Goal: Information Seeking & Learning: Understand process/instructions

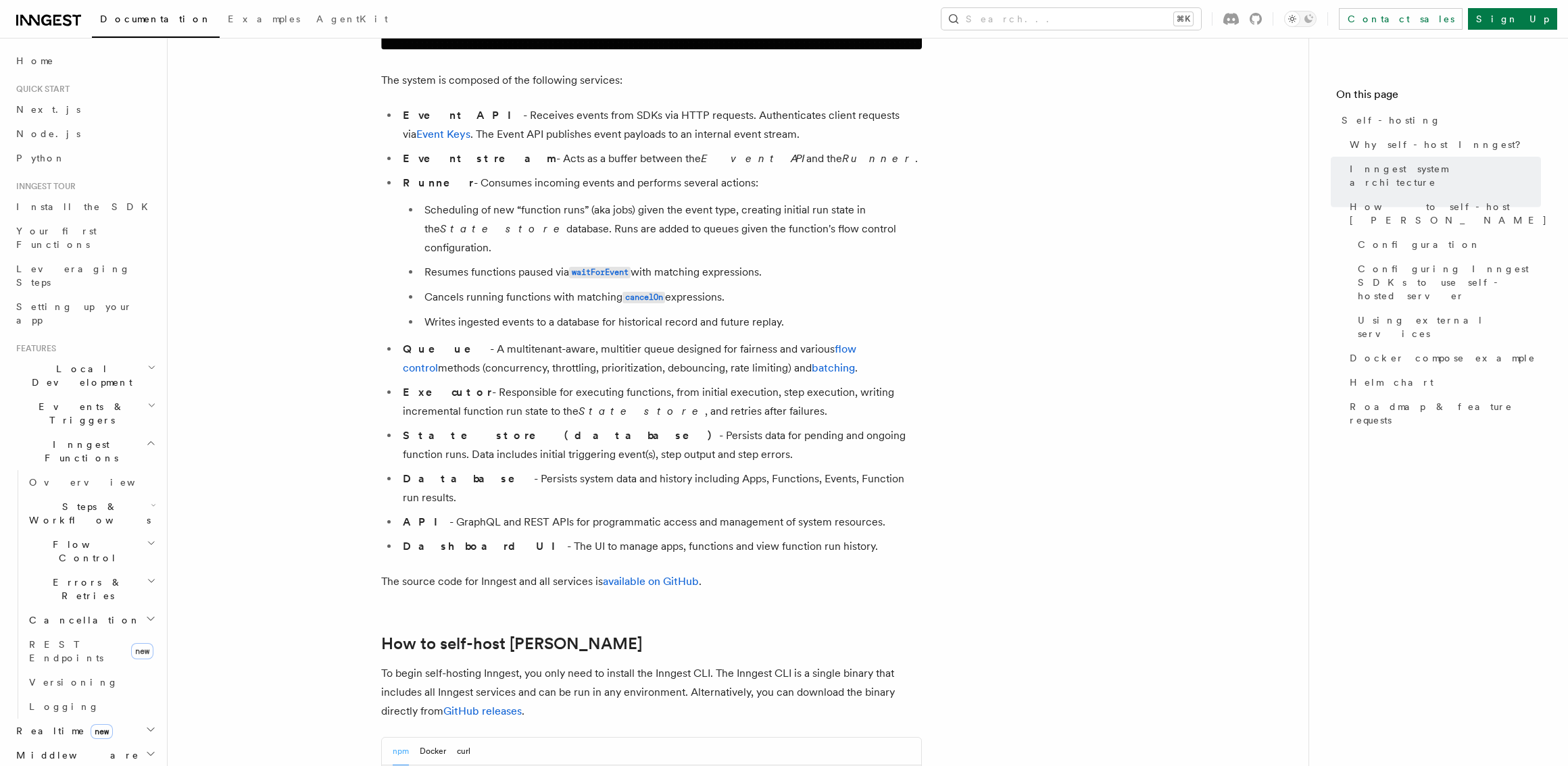
scroll to position [1096, 0]
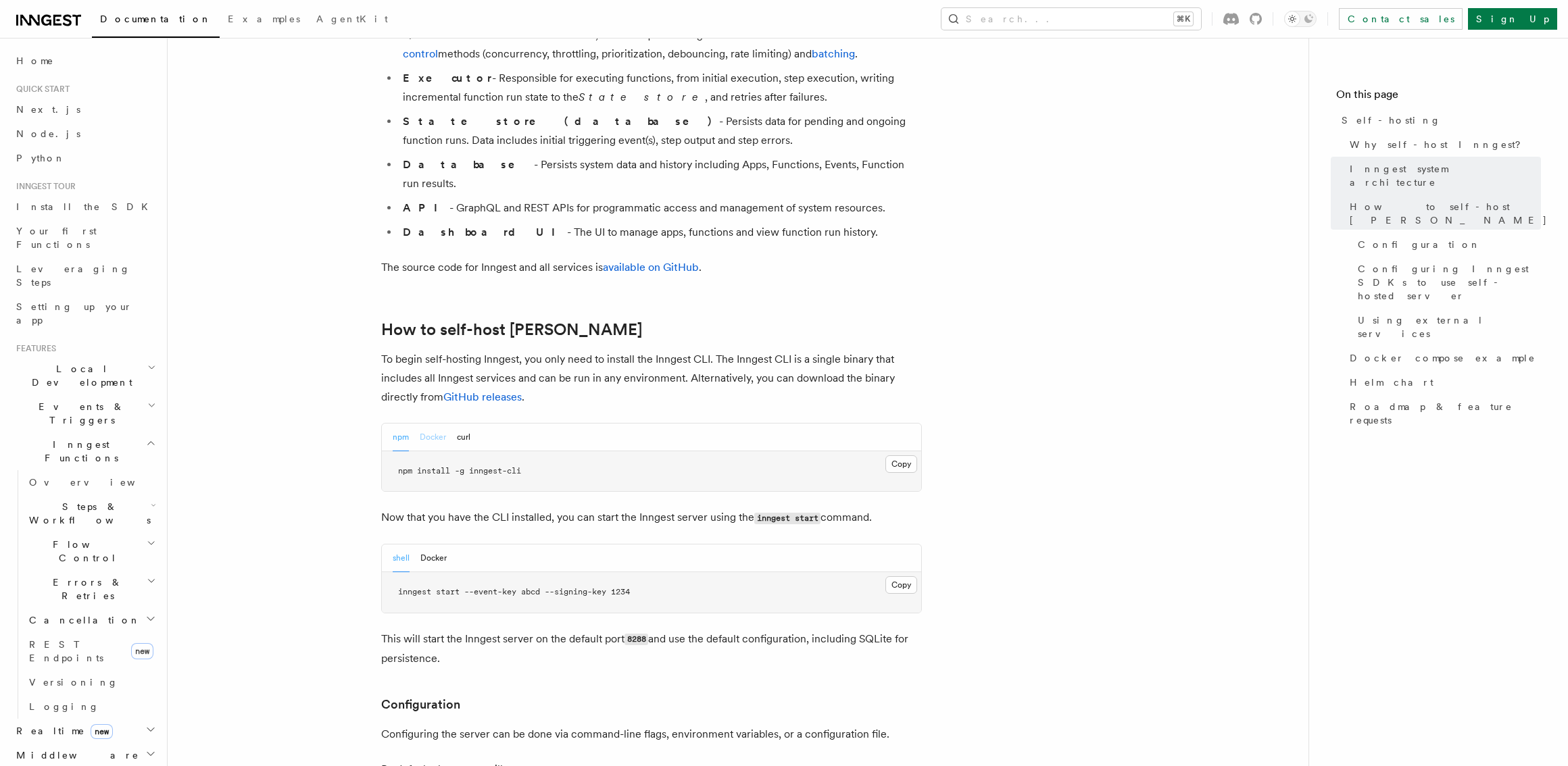
click at [425, 424] on button "Docker" at bounding box center [433, 438] width 26 height 28
drag, startPoint x: 634, startPoint y: 587, endPoint x: 719, endPoint y: 587, distance: 85.0
drag, startPoint x: 719, startPoint y: 587, endPoint x: 844, endPoint y: 581, distance: 125.1
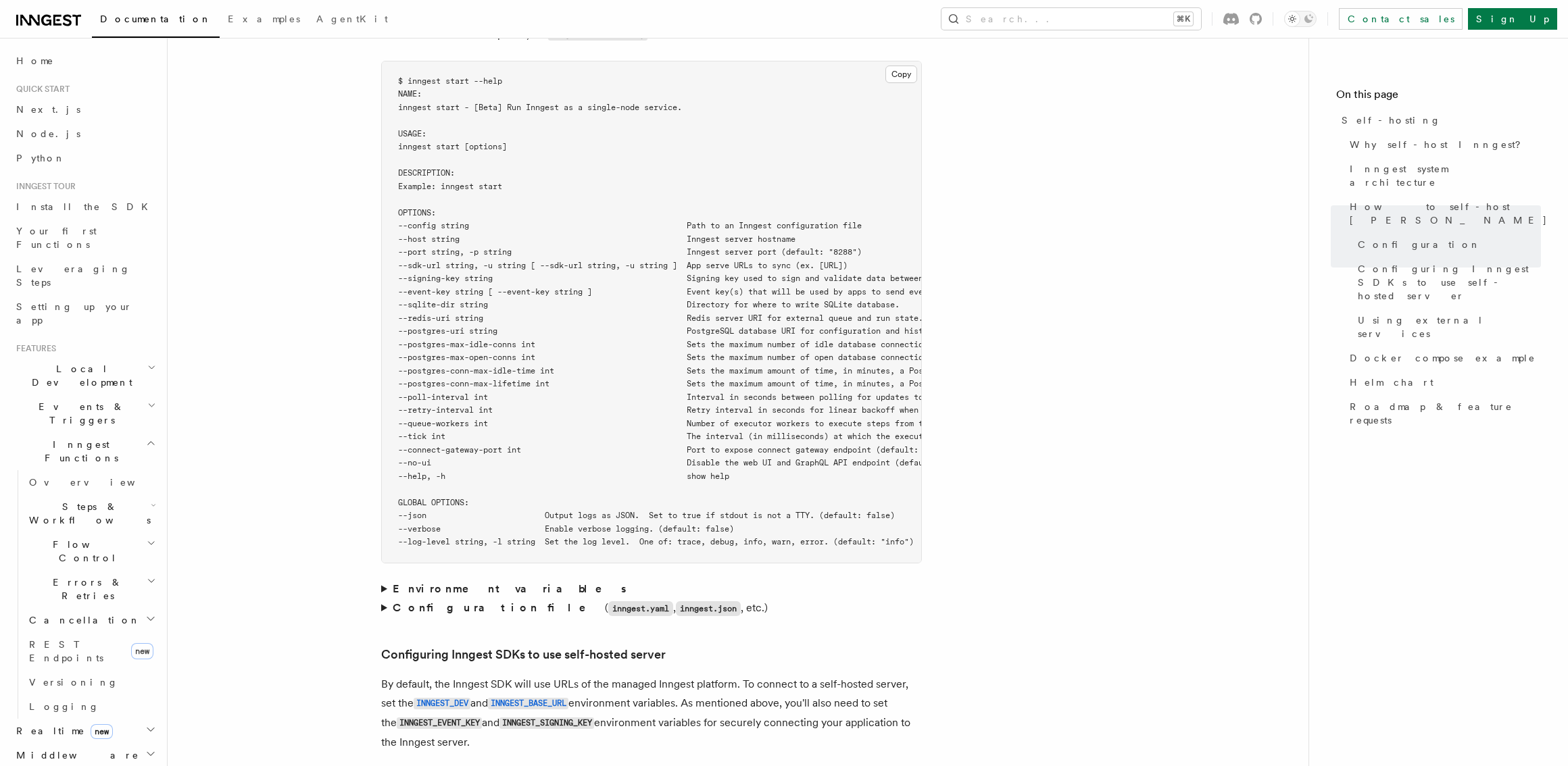
scroll to position [2574, 0]
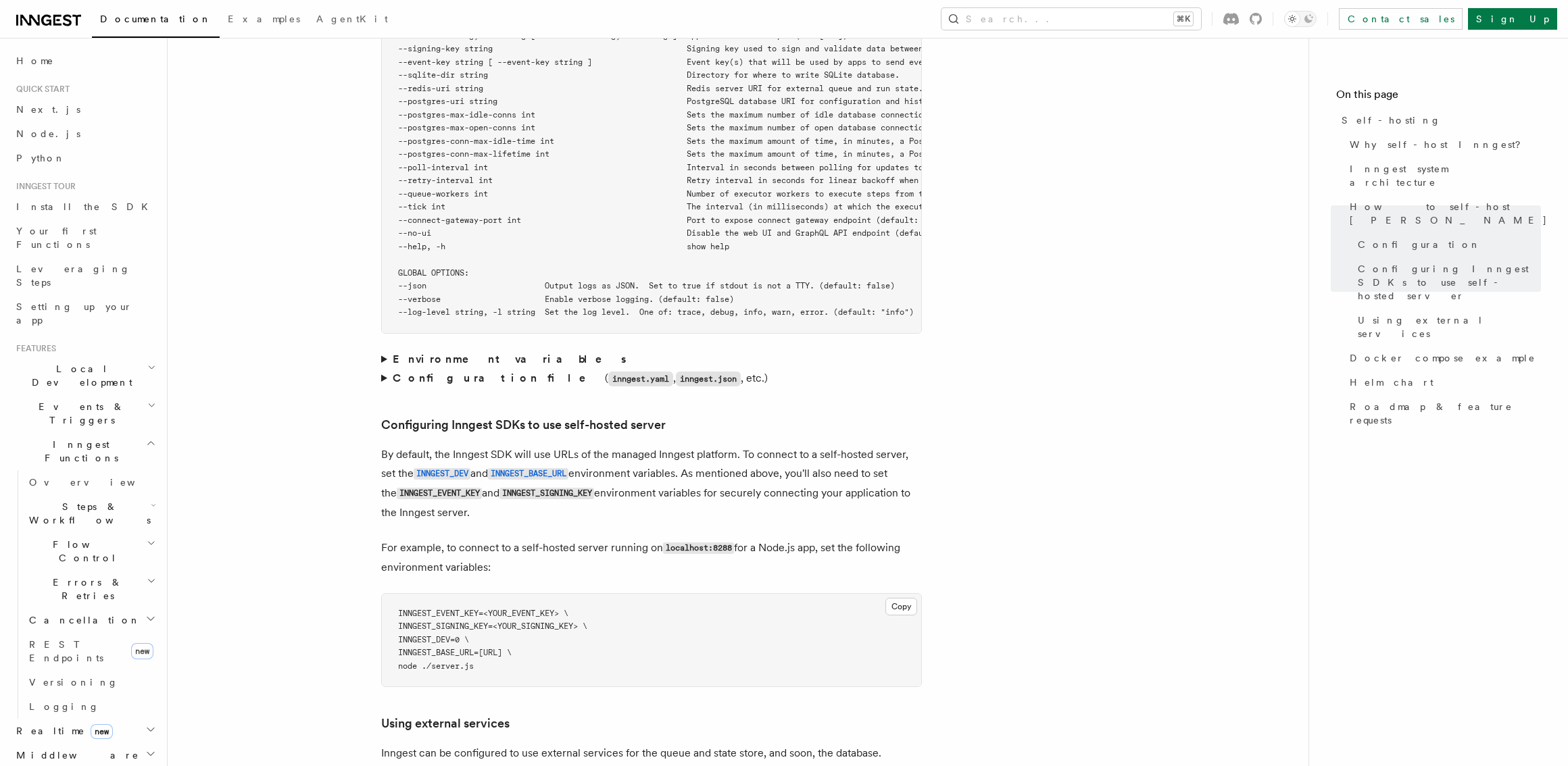
click at [378, 337] on article "Platform Deployment Self-hosting Self-hosting support for Inngest is supported …" at bounding box center [738, 372] width 1098 height 5773
click at [387, 350] on summary "Environment variables" at bounding box center [651, 360] width 540 height 19
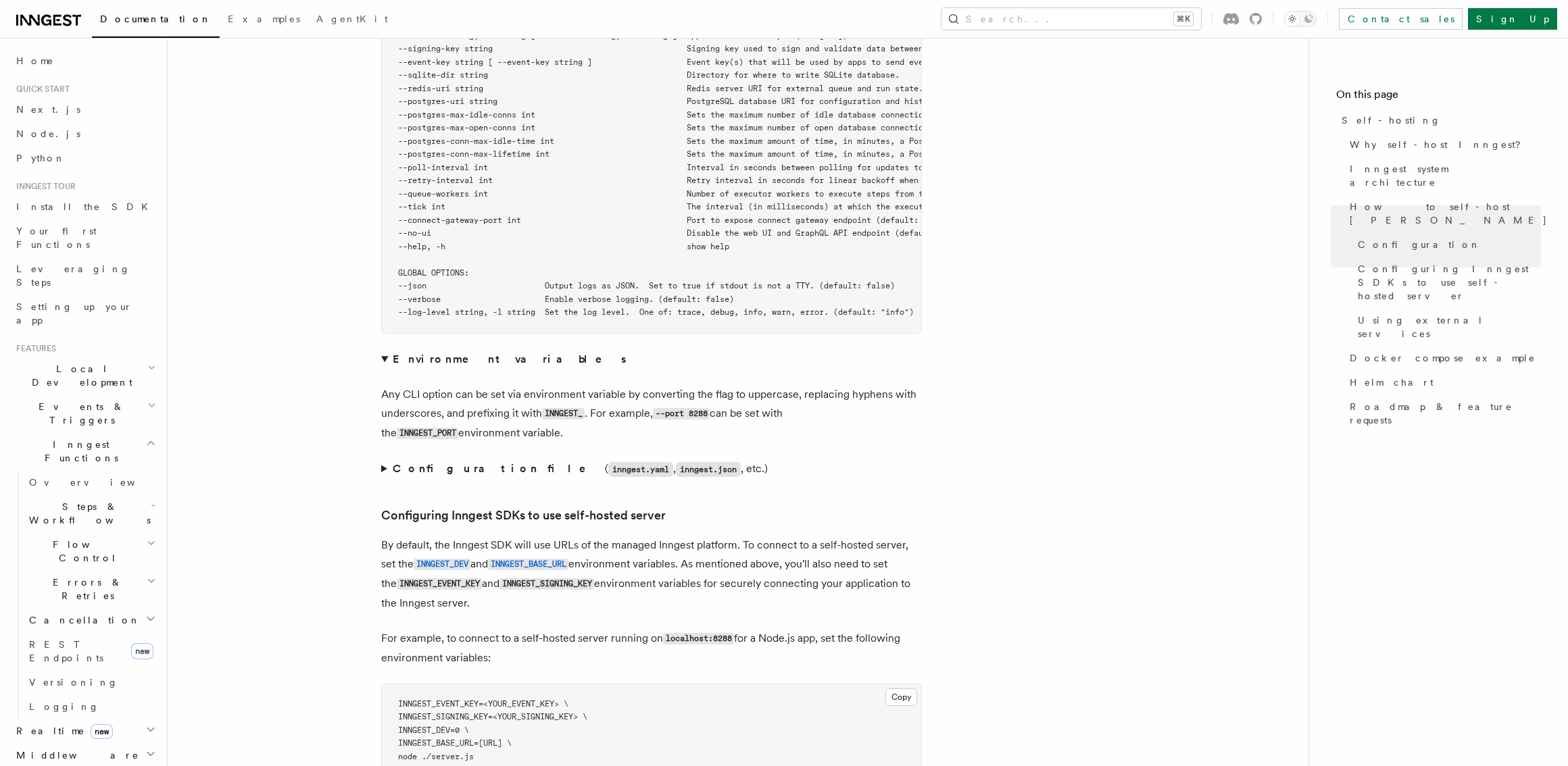
click at [385, 460] on summary "Configuration file ( inngest.yaml , inngest.json , etc.)" at bounding box center [651, 469] width 540 height 19
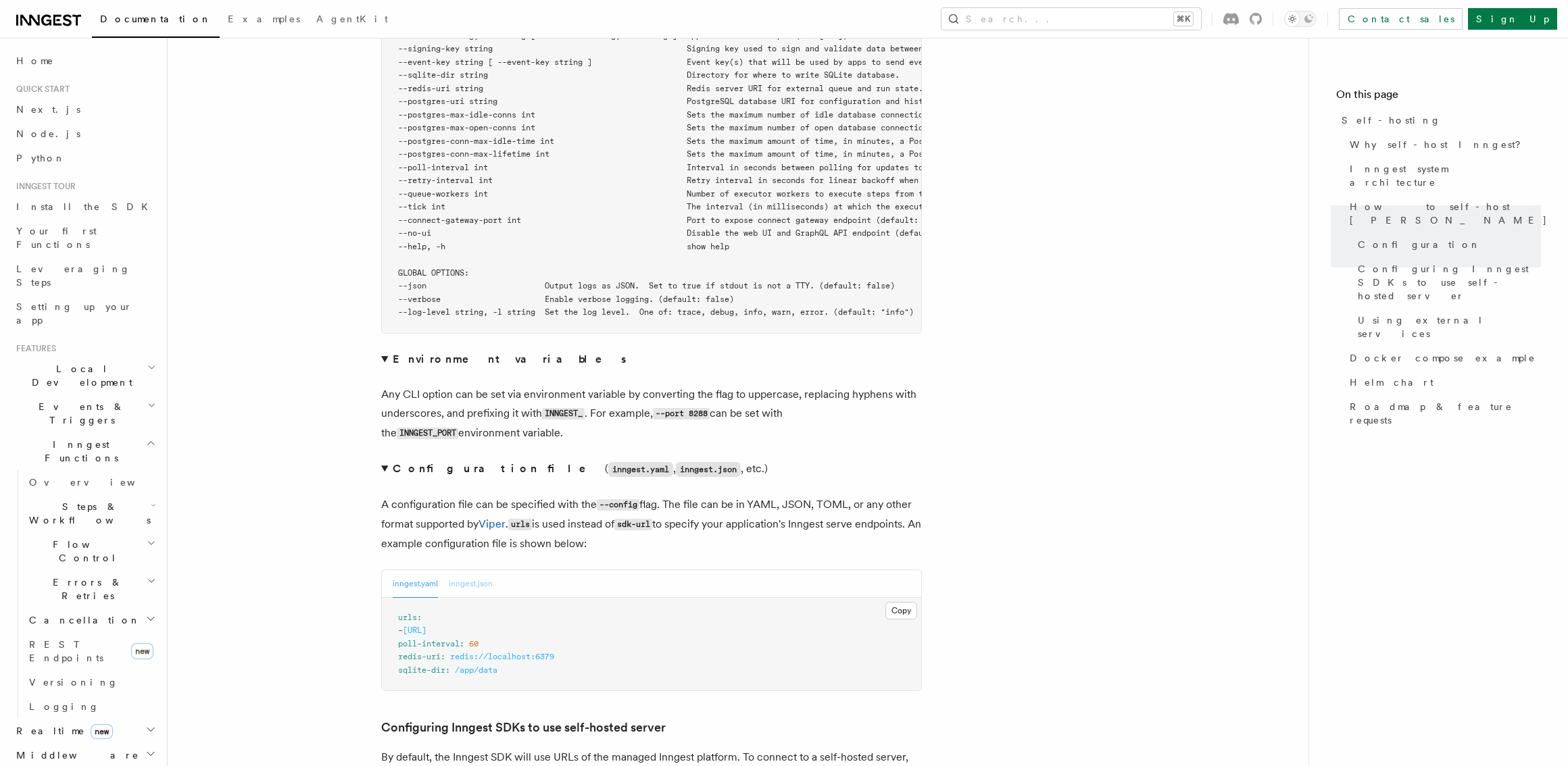
click at [484, 574] on button "inngest.json" at bounding box center [470, 584] width 44 height 28
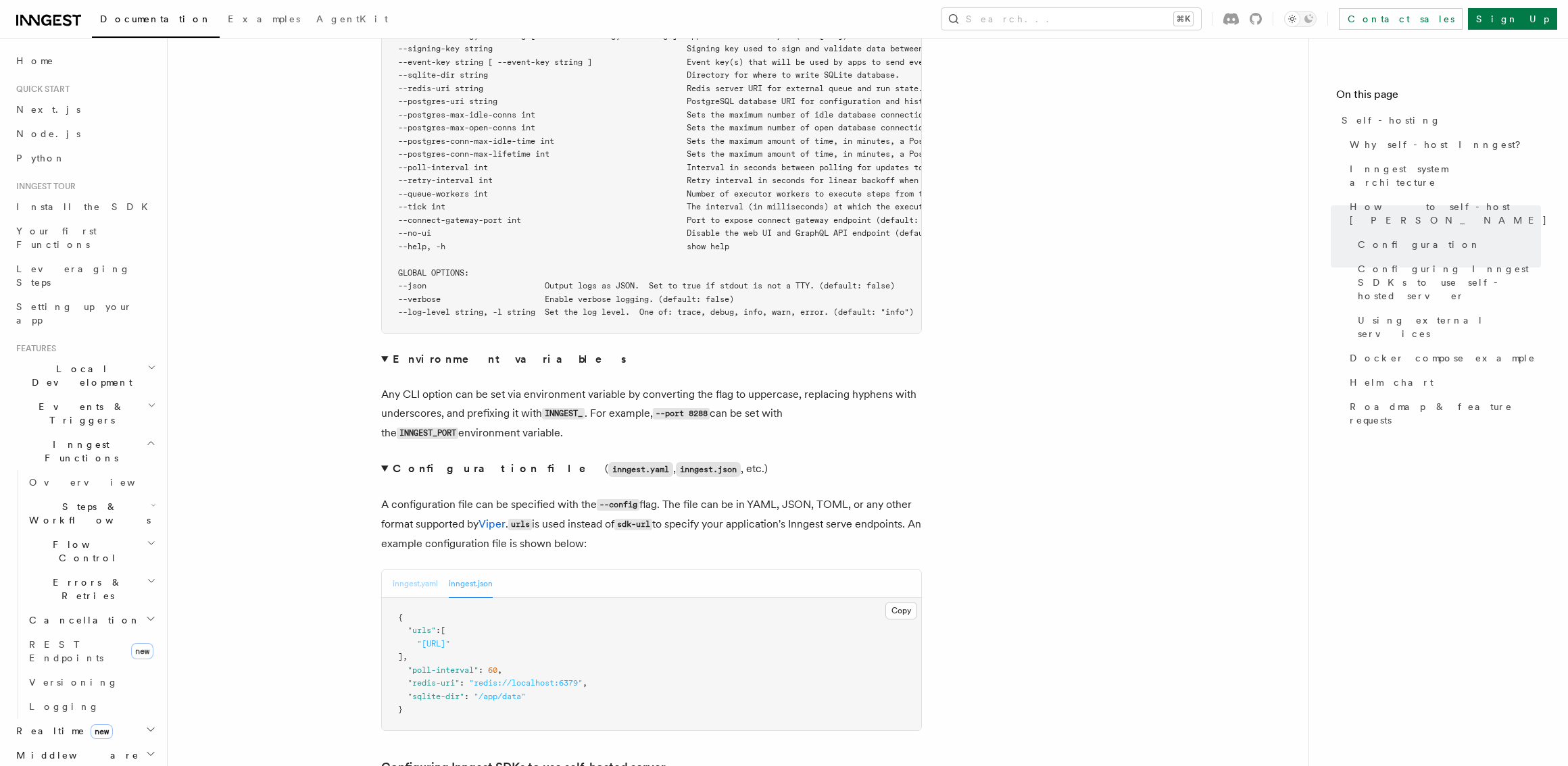
click at [435, 573] on button "inngest.yaml" at bounding box center [415, 584] width 46 height 28
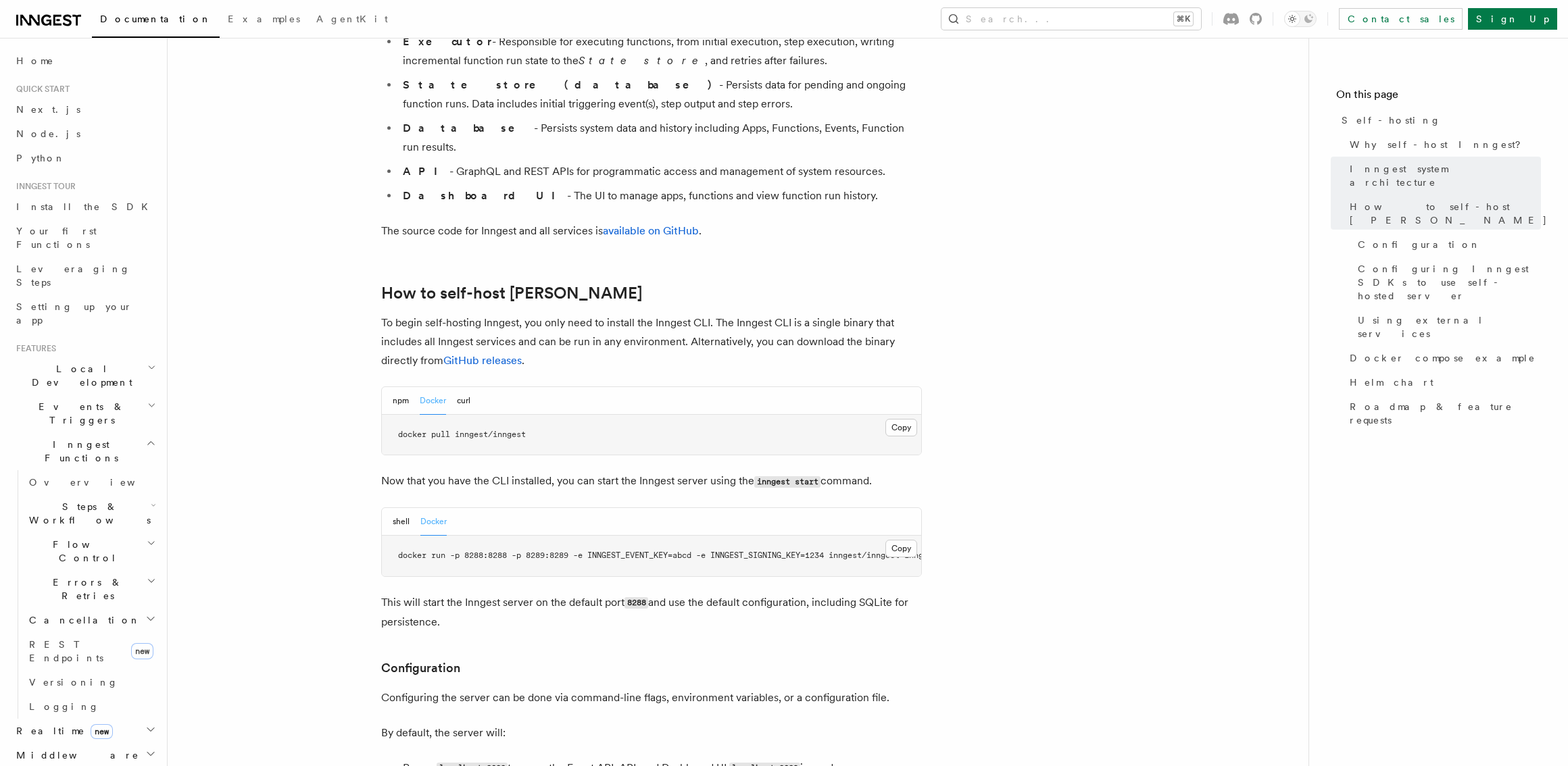
scroll to position [1124, 0]
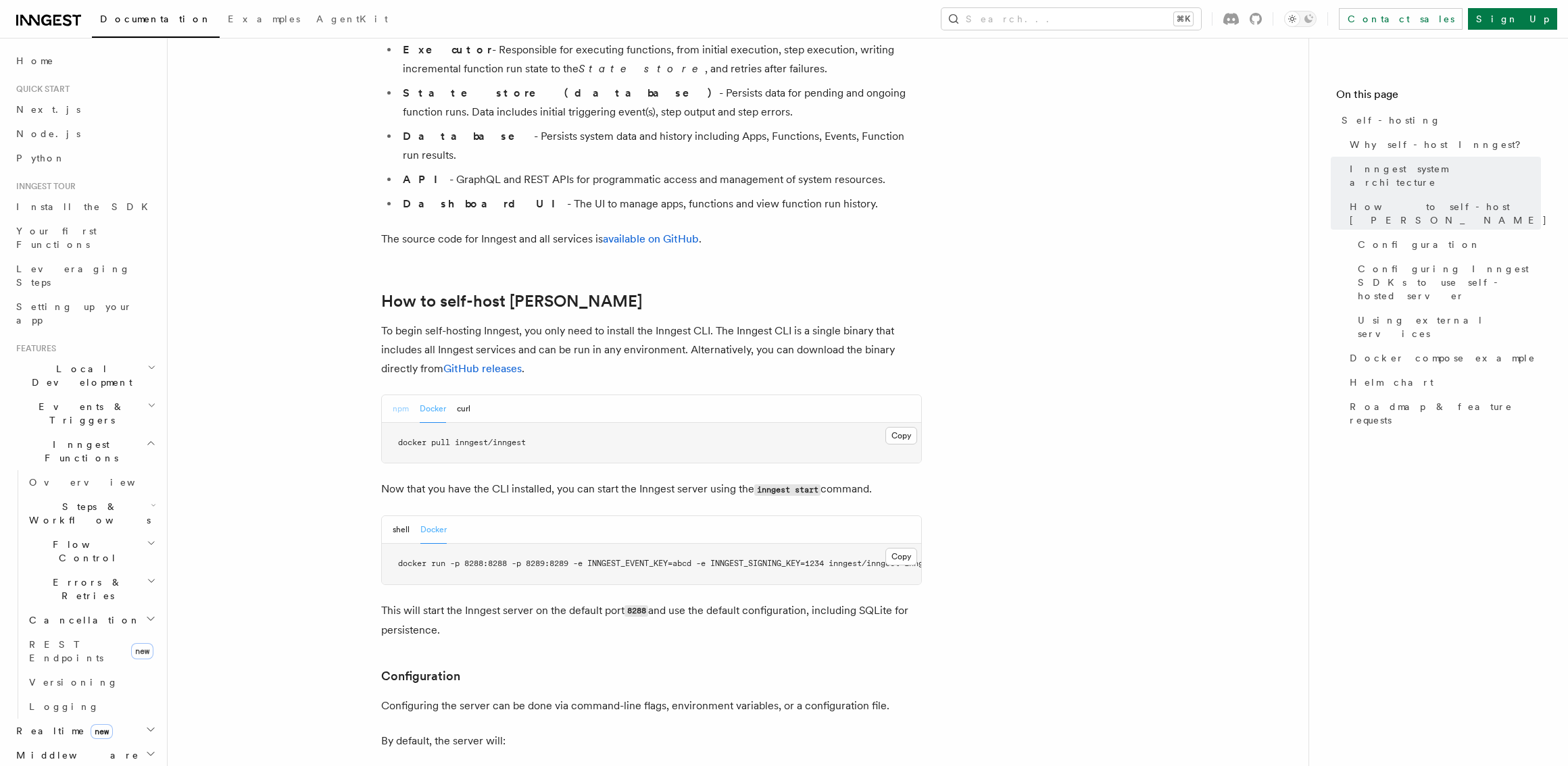
click at [399, 395] on button "npm" at bounding box center [400, 409] width 17 height 28
click at [397, 516] on button "shell" at bounding box center [400, 530] width 17 height 28
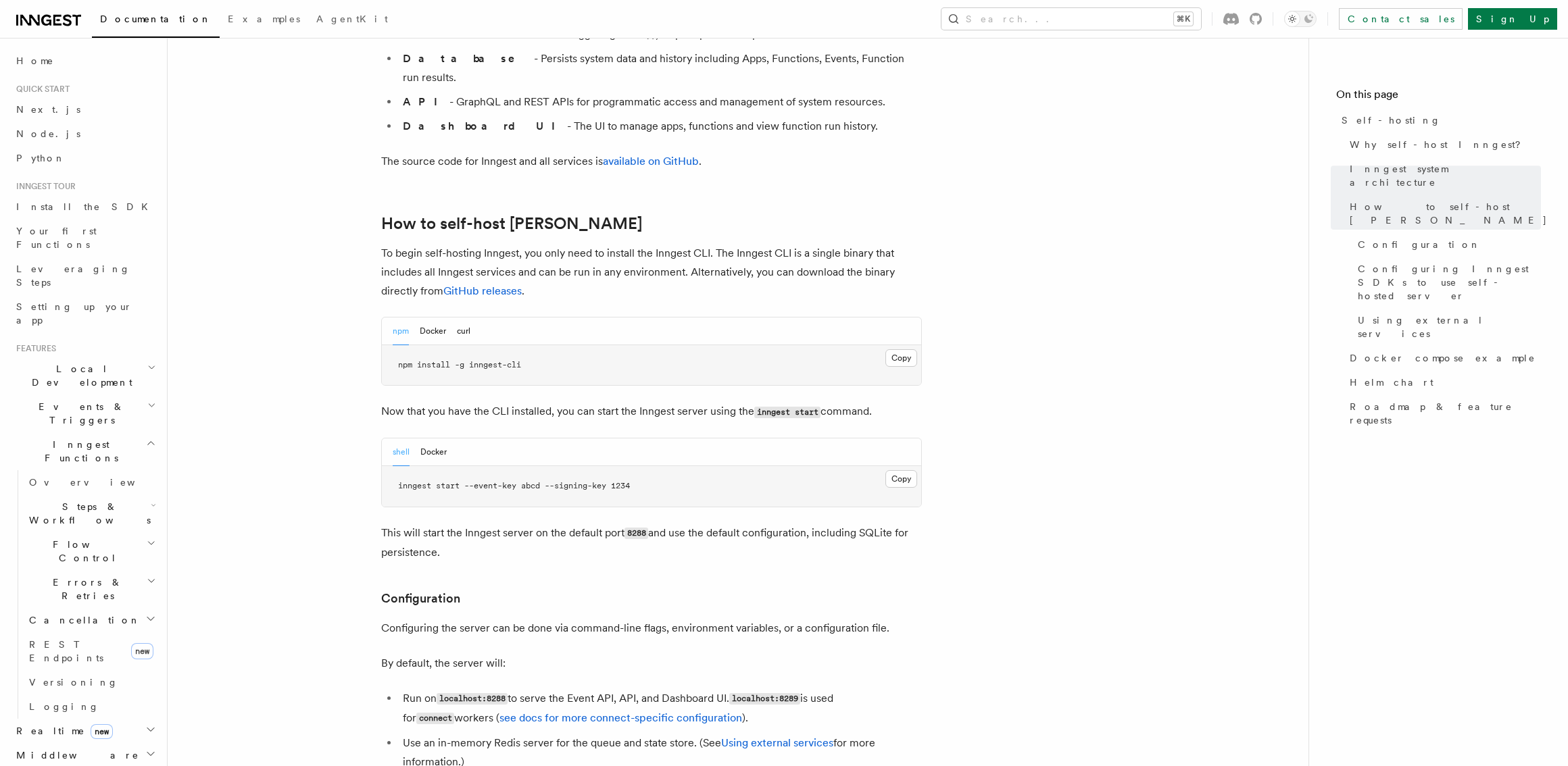
scroll to position [1128, 0]
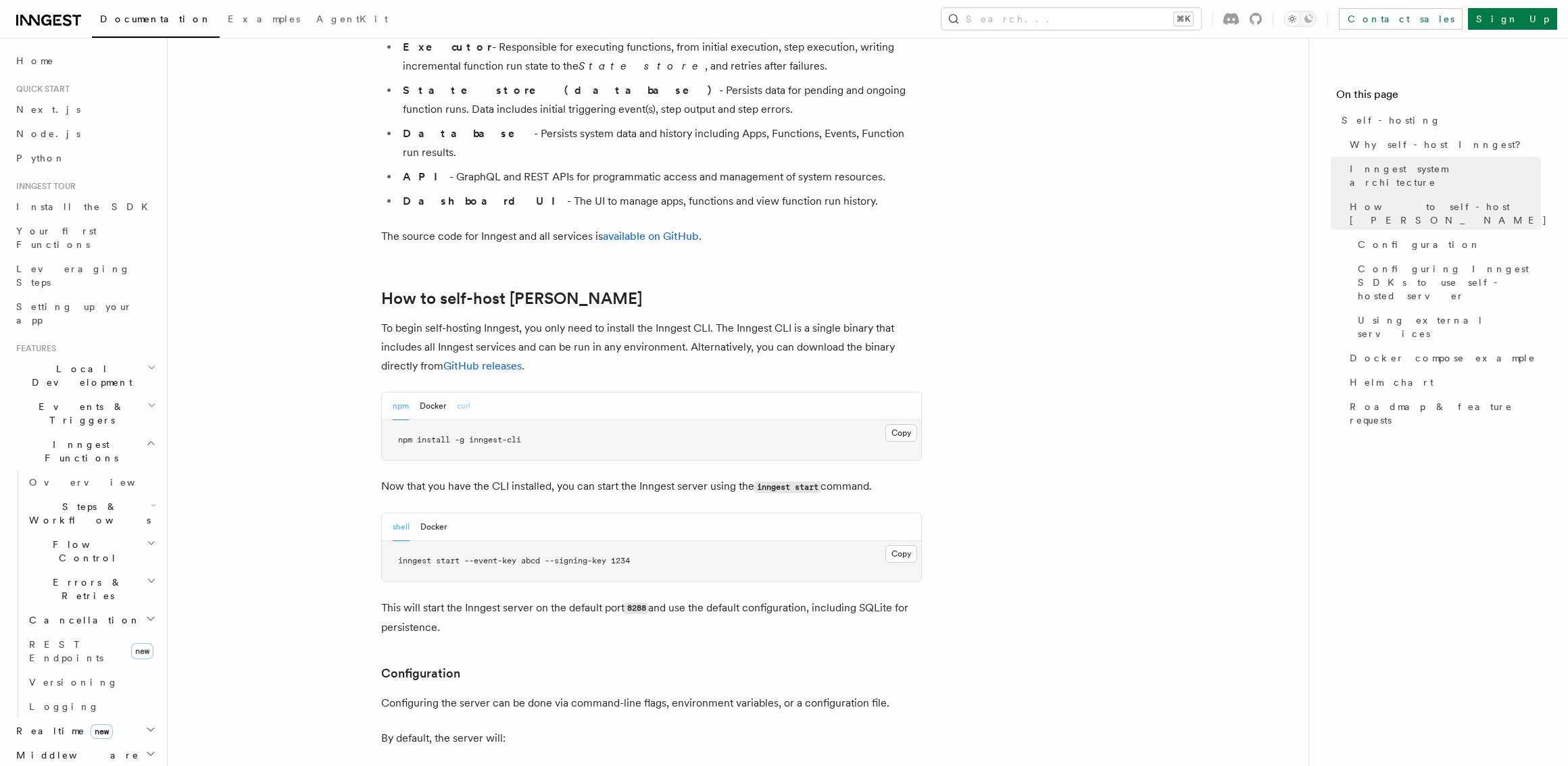
click at [464, 392] on button "curl" at bounding box center [463, 406] width 13 height 28
click at [399, 392] on button "npm" at bounding box center [400, 406] width 17 height 28
click at [467, 392] on button "curl" at bounding box center [463, 406] width 13 height 28
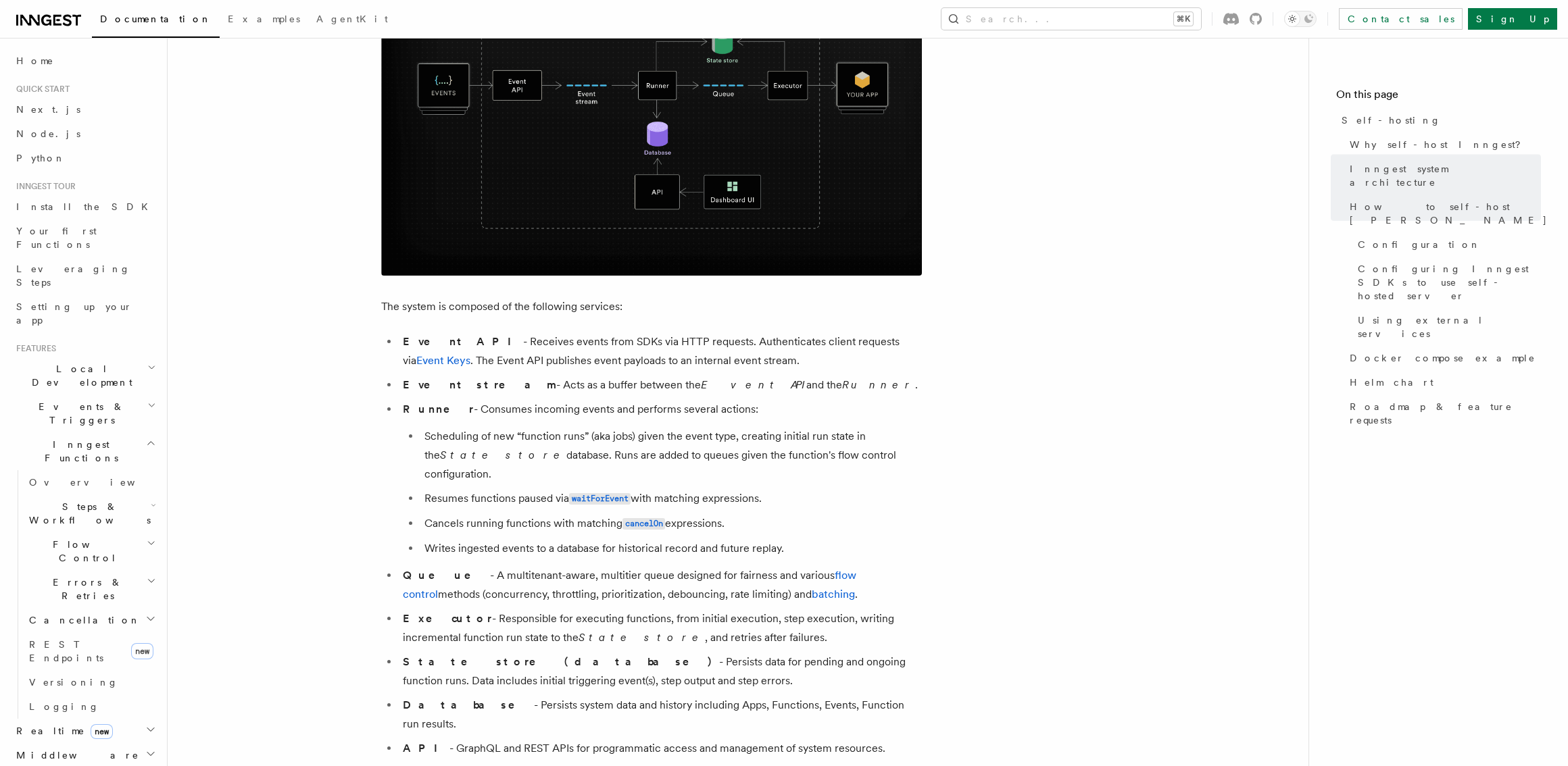
scroll to position [0, 0]
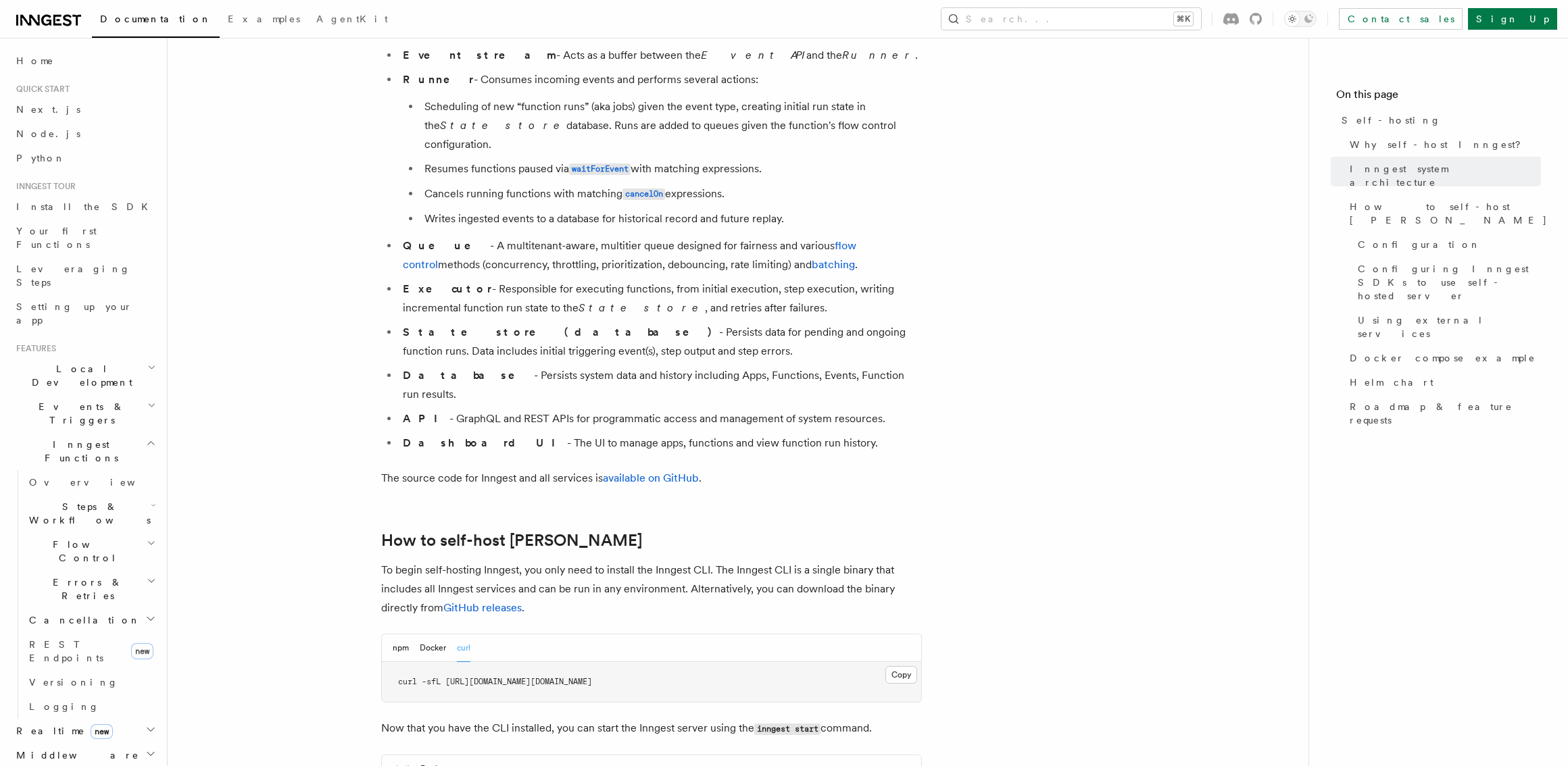
scroll to position [1036, 0]
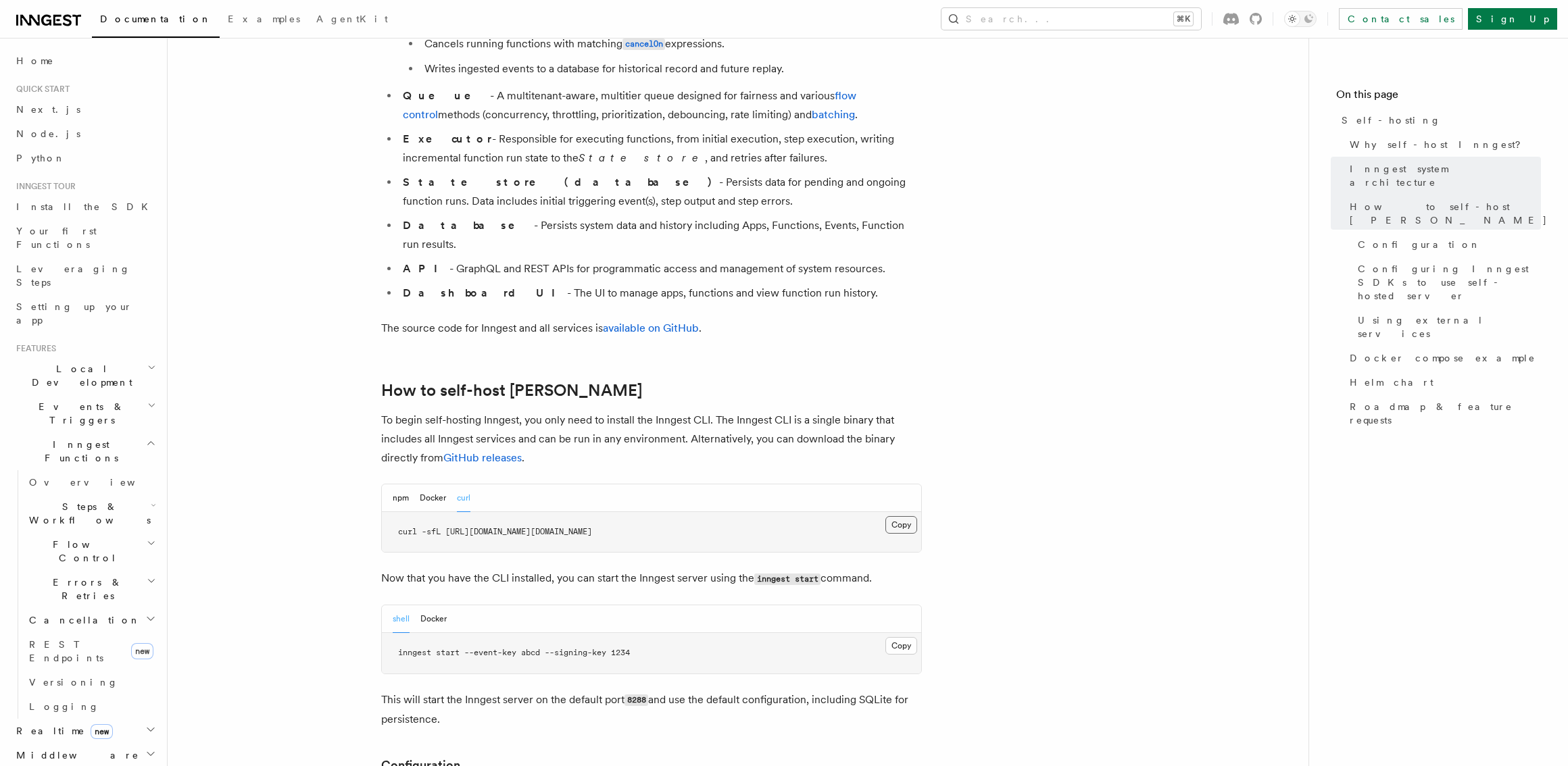
click at [909, 516] on button "Copy Copied" at bounding box center [901, 524] width 32 height 18
click at [897, 516] on button "Copy Copied" at bounding box center [901, 524] width 32 height 18
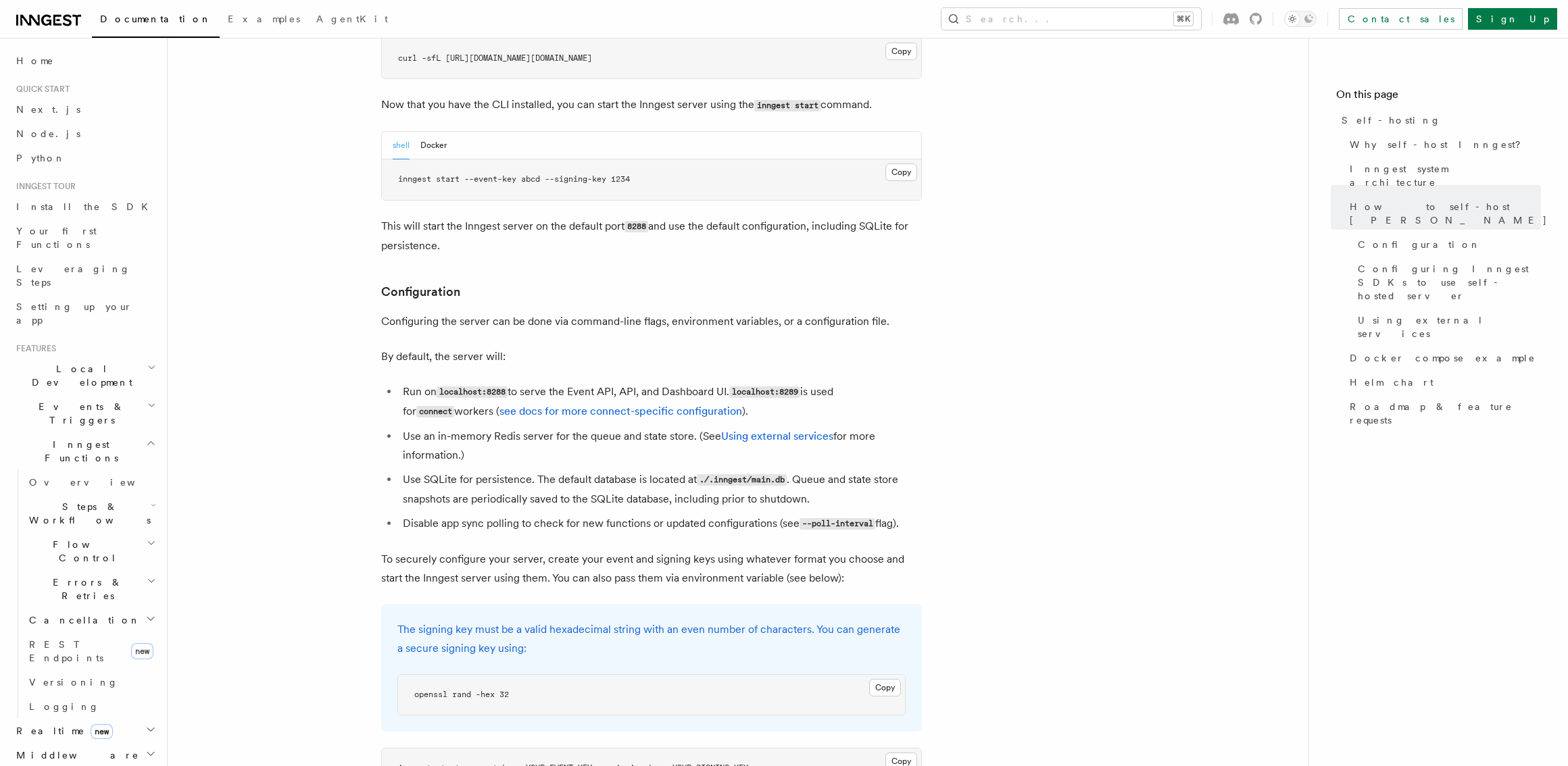
scroll to position [1357, 0]
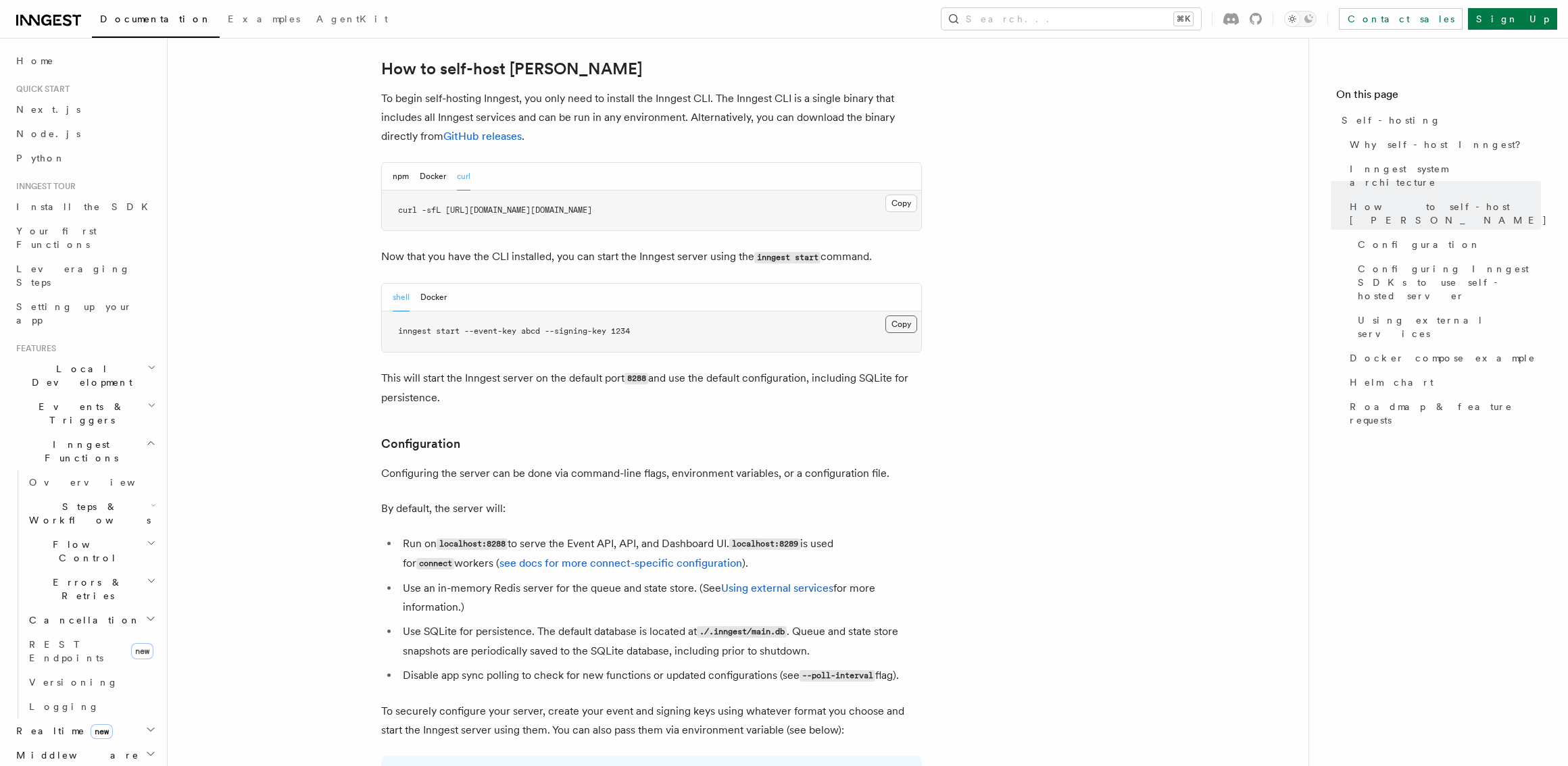
click at [894, 315] on button "Copy Copied" at bounding box center [901, 324] width 32 height 18
click at [901, 194] on button "Copy Copied" at bounding box center [901, 203] width 32 height 18
click at [1276, 2] on div "Documentation Examples AgentKit Search... ⌘K Contact sales Sign Up" at bounding box center [784, 18] width 1568 height 38
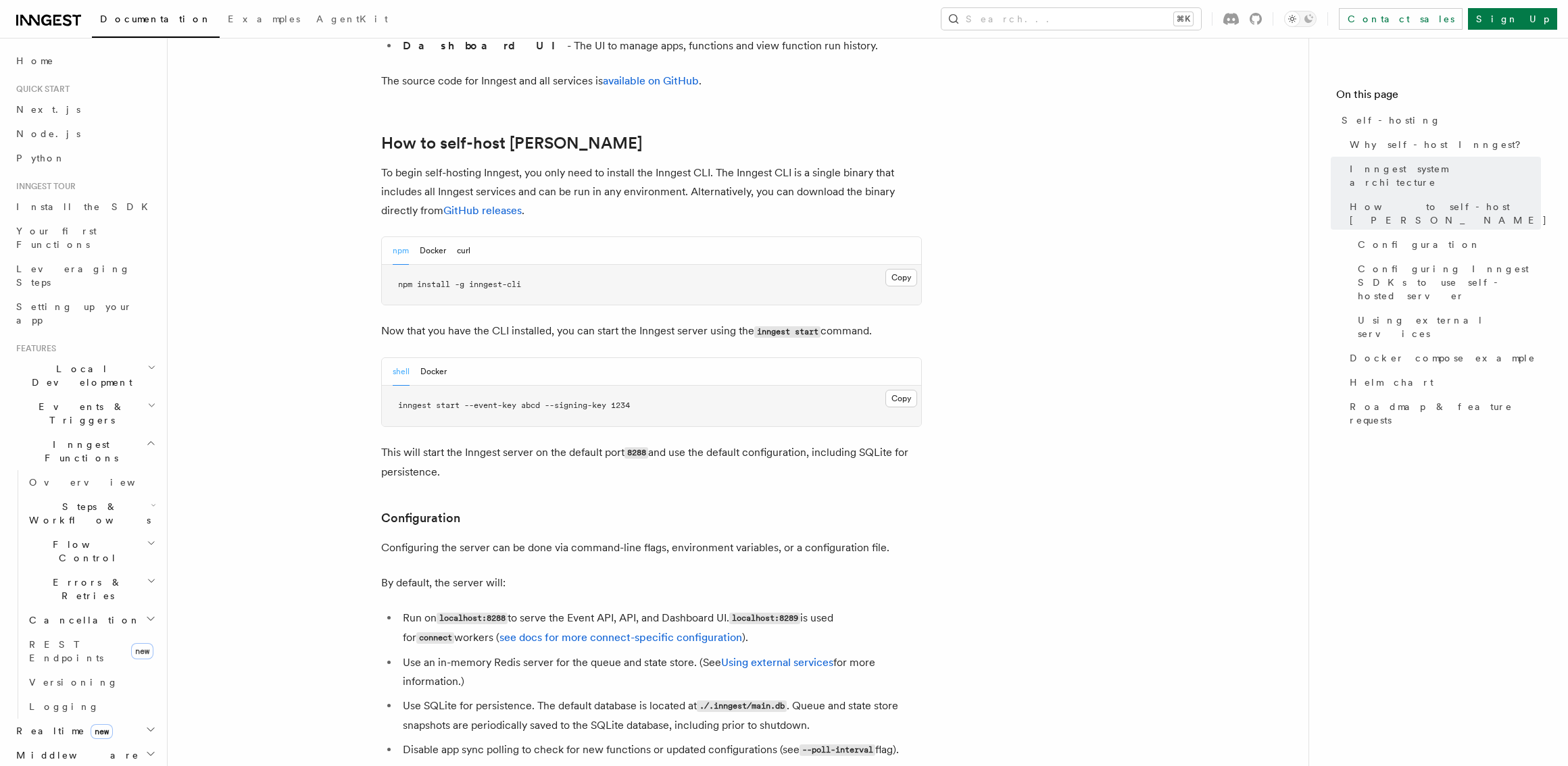
scroll to position [1274, 0]
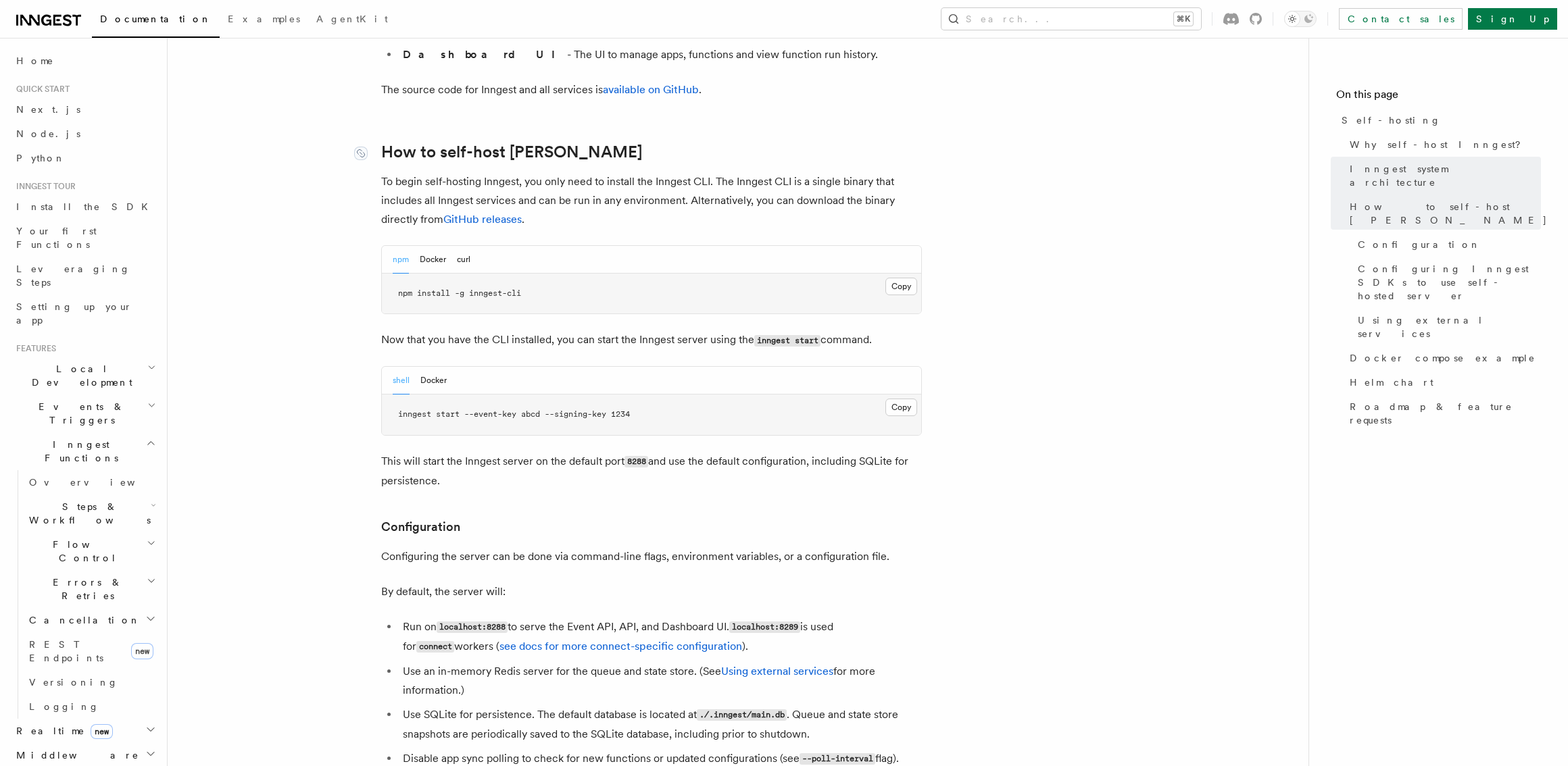
click at [399, 143] on link "How to self-host [PERSON_NAME]" at bounding box center [512, 152] width 261 height 19
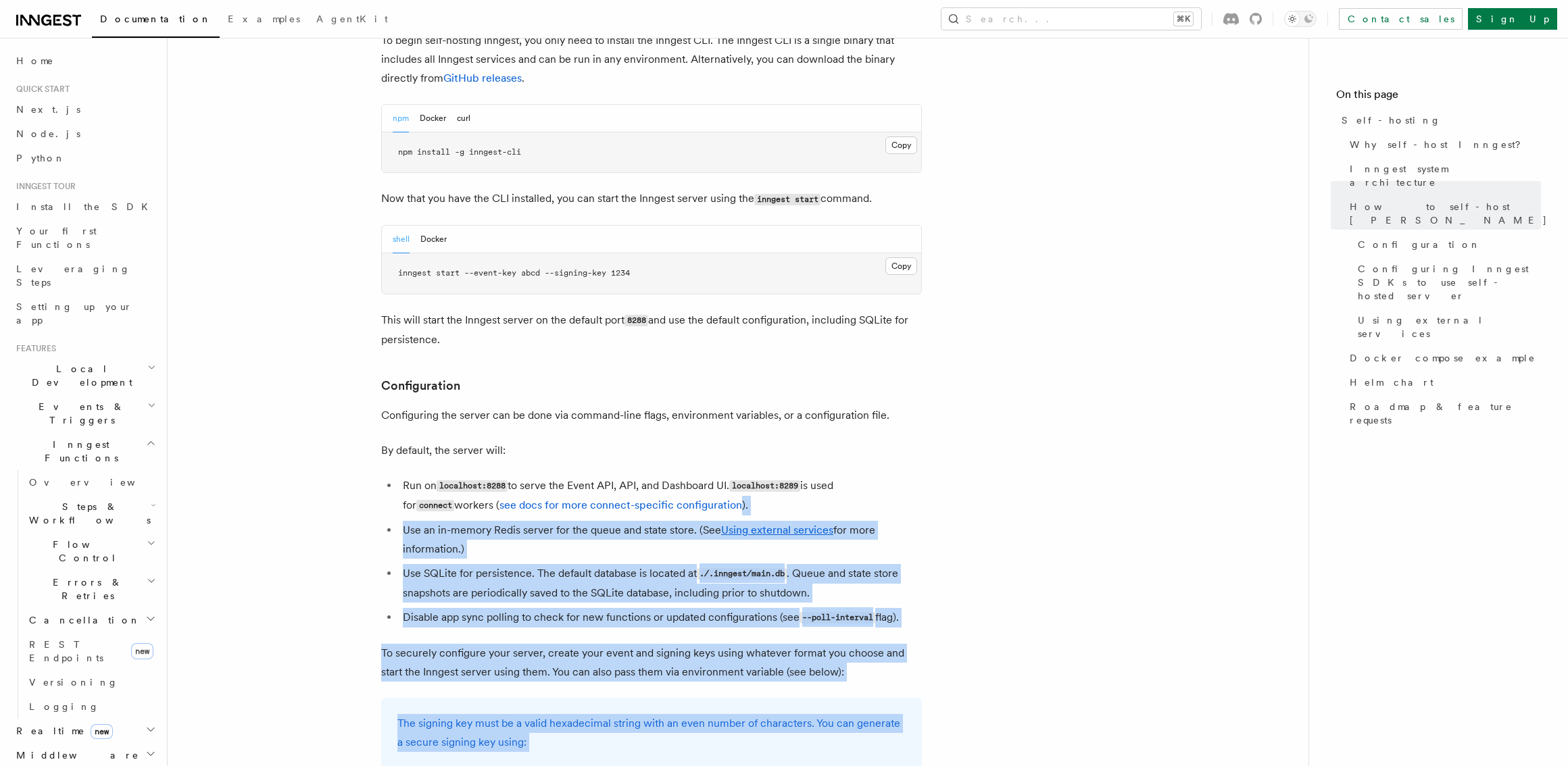
scroll to position [1374, 0]
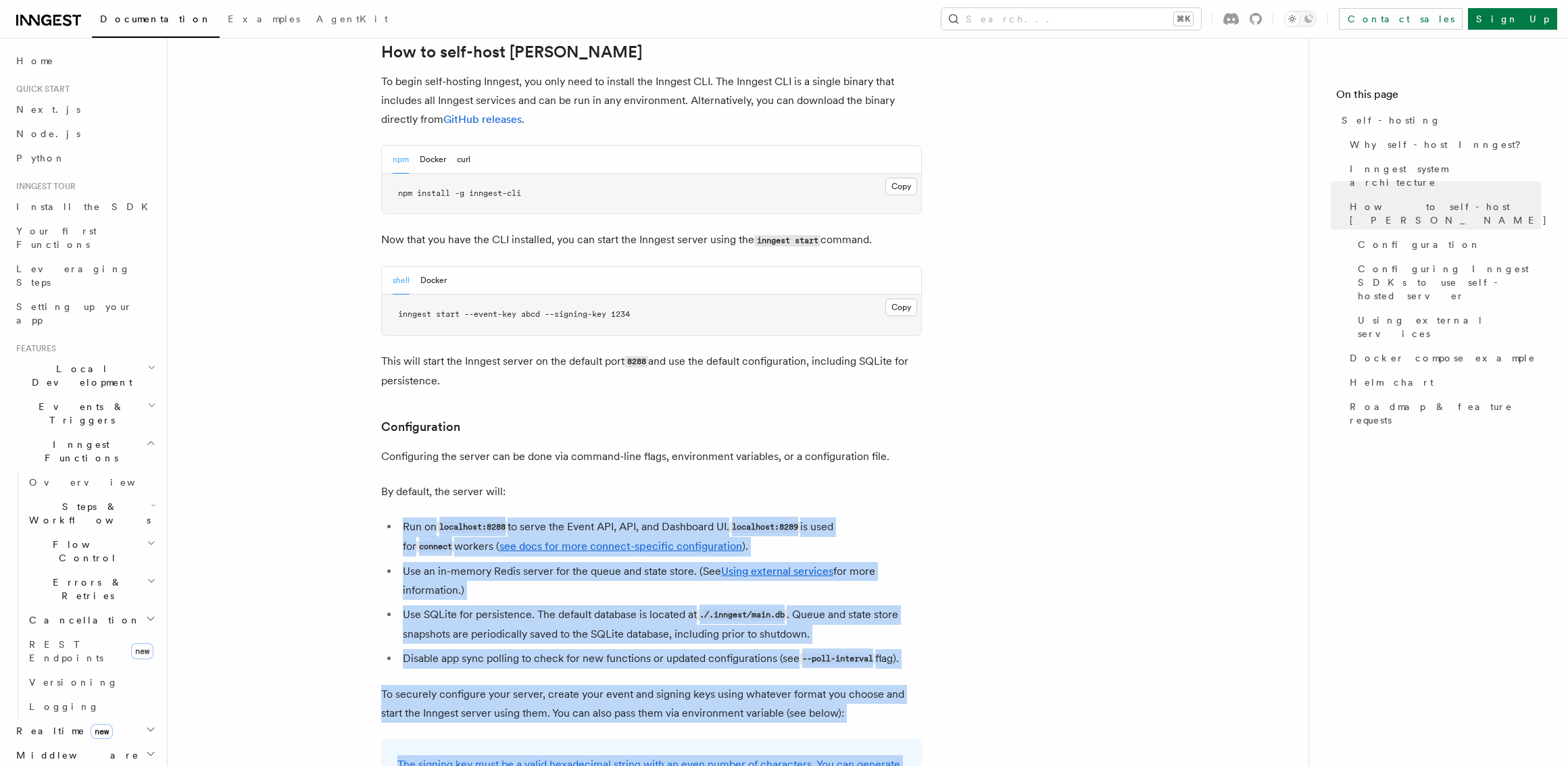
drag, startPoint x: 306, startPoint y: 69, endPoint x: 688, endPoint y: 471, distance: 554.6
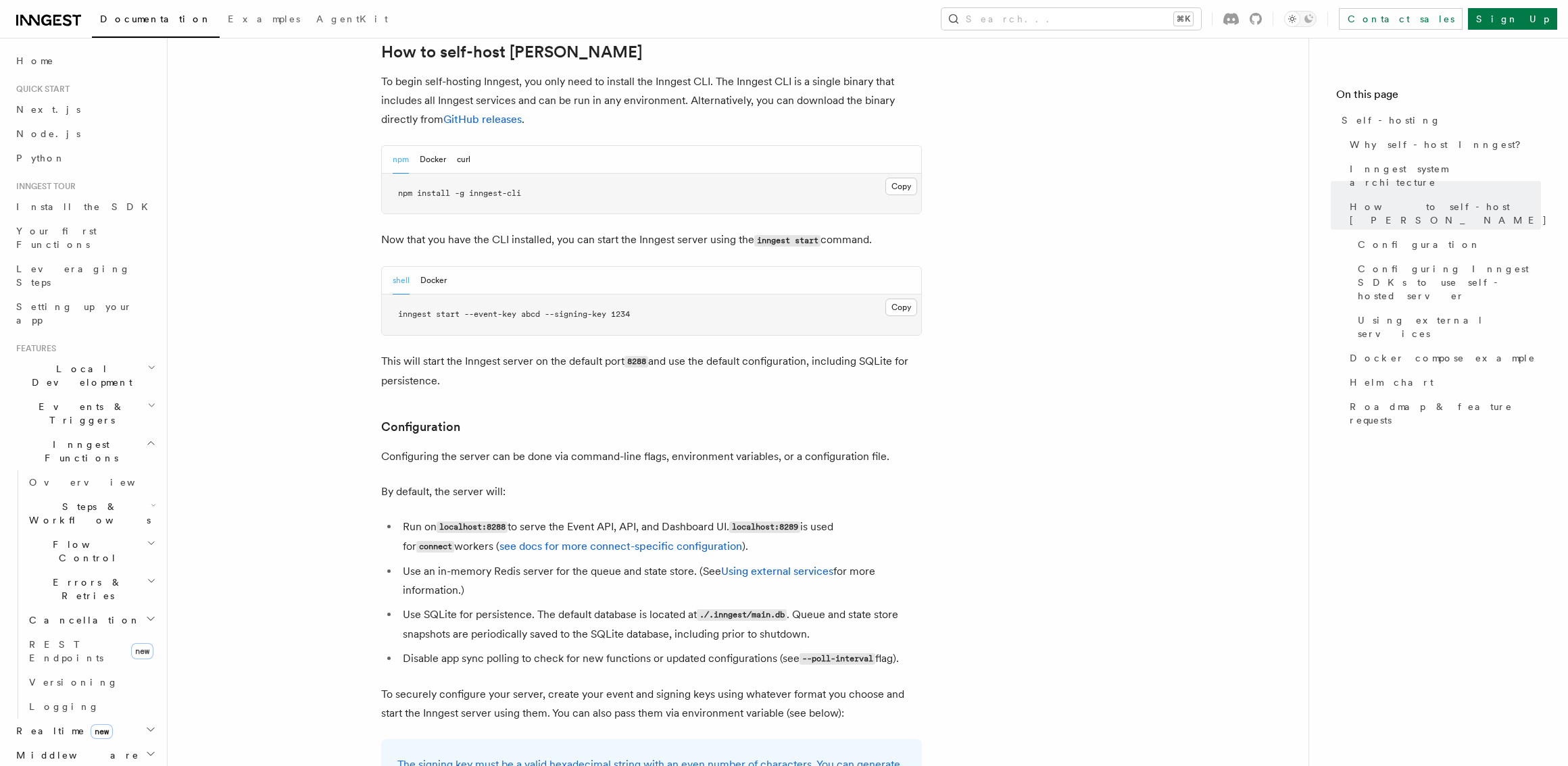
click at [504, 482] on p "By default, the server will:" at bounding box center [651, 492] width 540 height 19
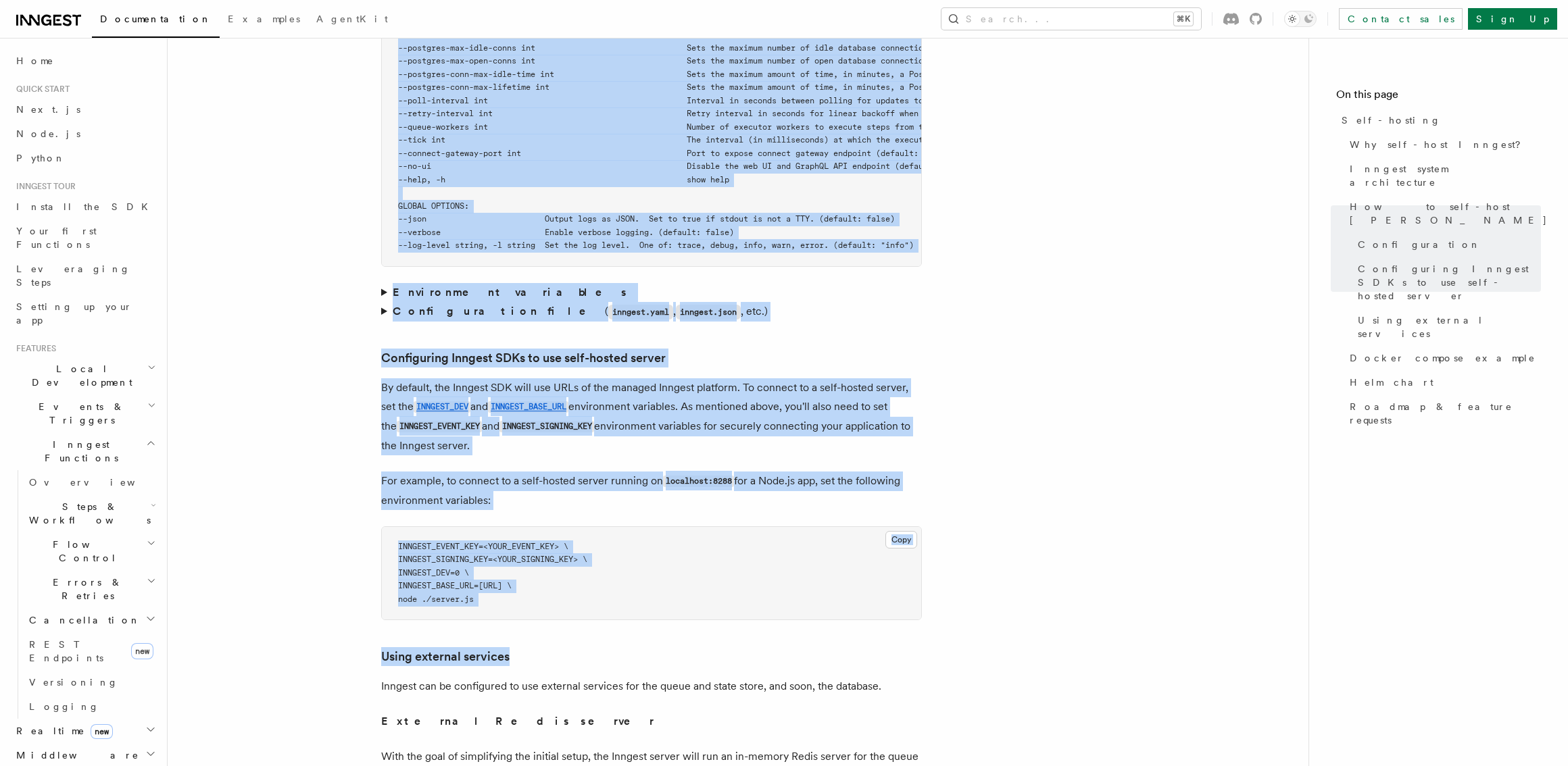
scroll to position [2632, 0]
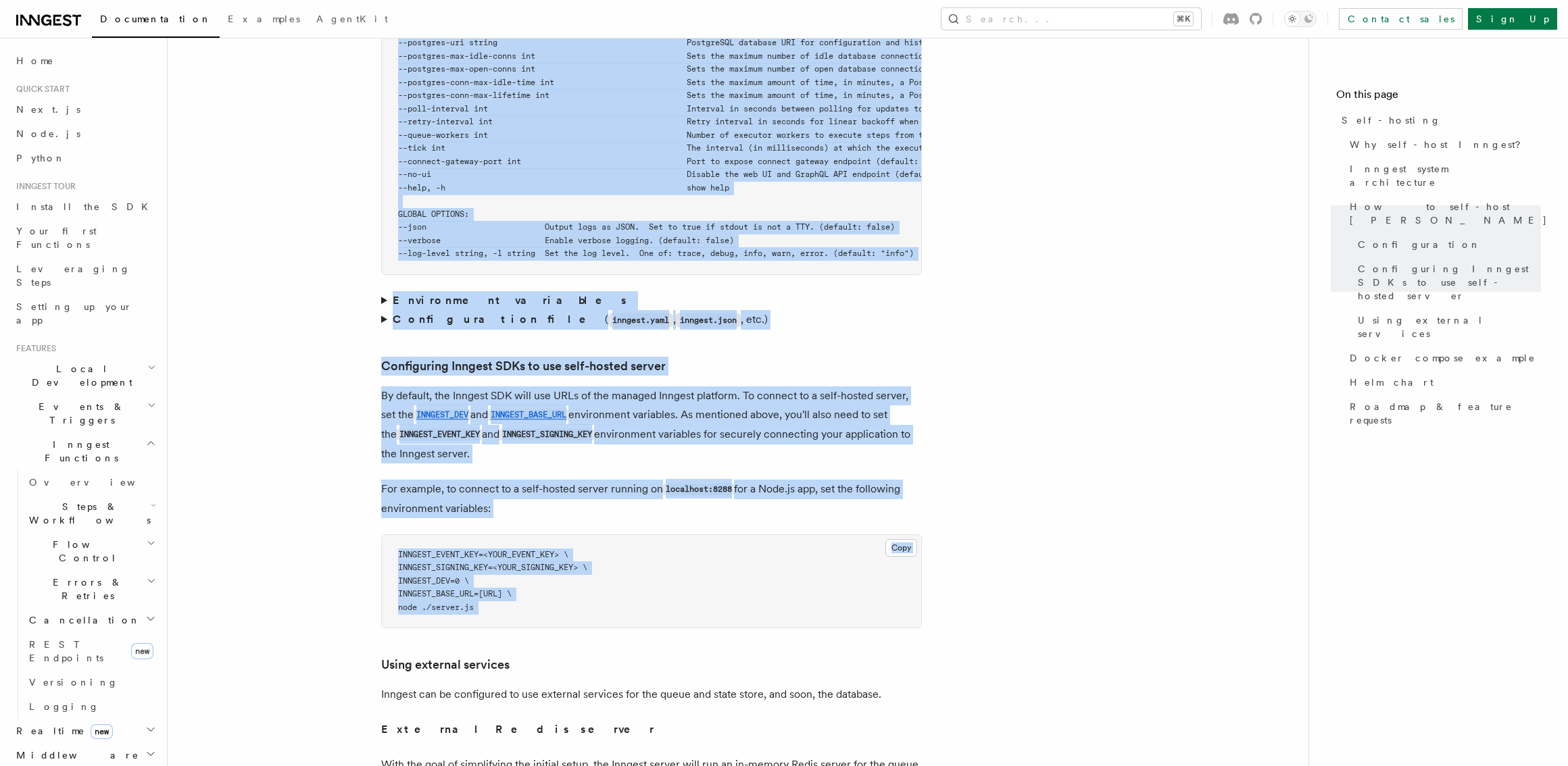
drag, startPoint x: 290, startPoint y: 334, endPoint x: 665, endPoint y: 605, distance: 462.7
click at [665, 605] on article "Platform Deployment Self-hosting Self-hosting support for Inngest is supported …" at bounding box center [738, 313] width 1098 height 5773
copy article "How to self-host Inngest To begin self-hosting Inngest, you only need to instal…"
